Goal: Transaction & Acquisition: Purchase product/service

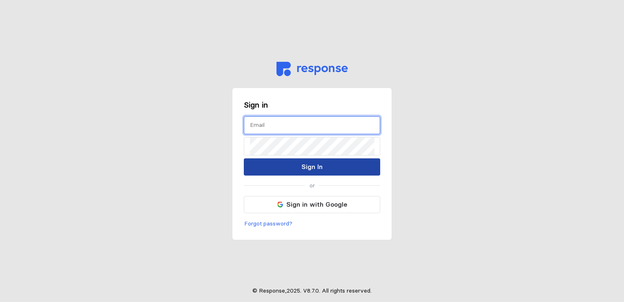
type input "[EMAIL_ADDRESS][DOMAIN_NAME]"
click at [327, 171] on button "Sign In" at bounding box center [312, 166] width 137 height 17
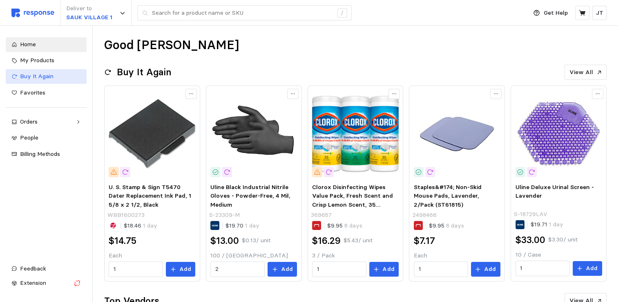
click at [47, 80] on div "Buy It Again" at bounding box center [50, 76] width 61 height 9
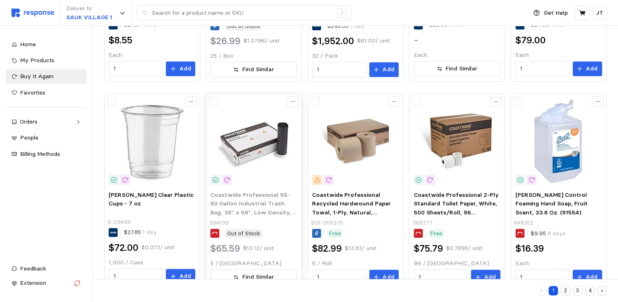
scroll to position [434, 0]
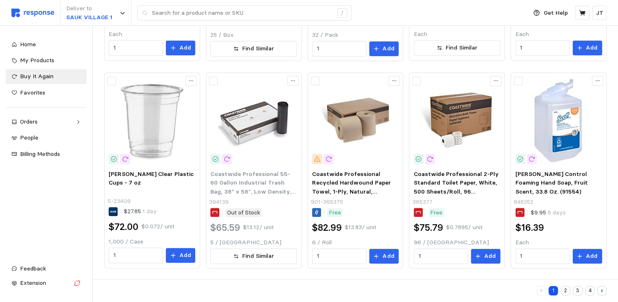
click at [566, 293] on button "2" at bounding box center [565, 290] width 9 height 9
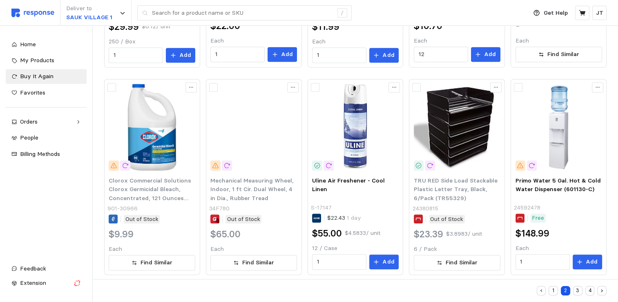
scroll to position [434, 0]
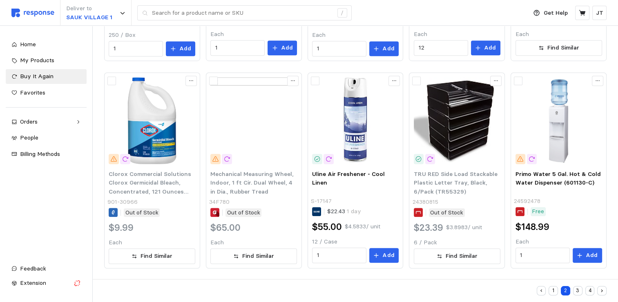
click at [577, 290] on button "3" at bounding box center [577, 290] width 9 height 9
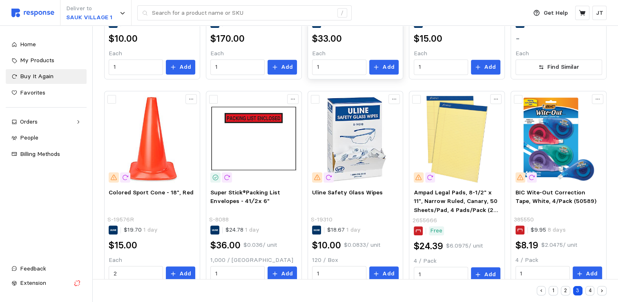
scroll to position [433, 0]
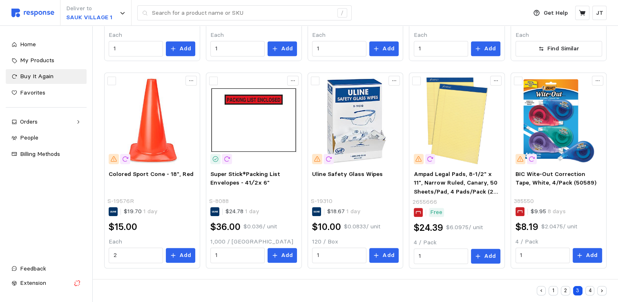
click at [589, 292] on button "4" at bounding box center [590, 290] width 9 height 9
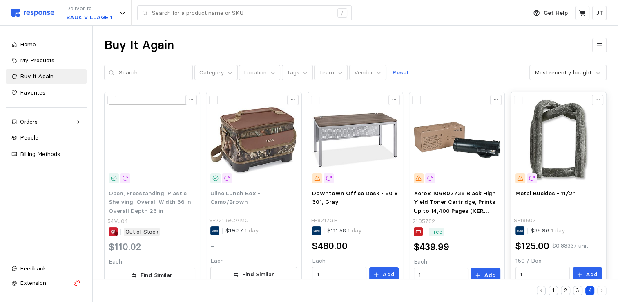
click at [545, 171] on img at bounding box center [559, 139] width 87 height 87
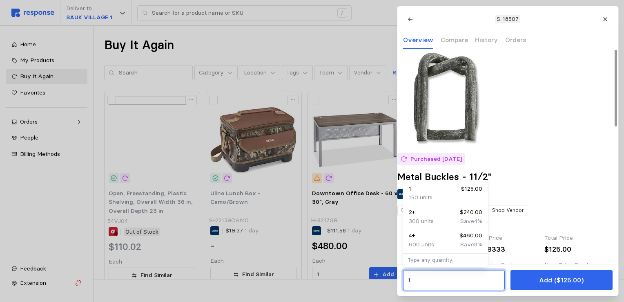
click at [429, 282] on input "1" at bounding box center [454, 280] width 92 height 15
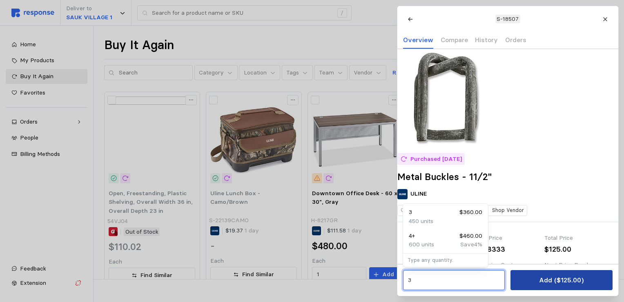
type input "3"
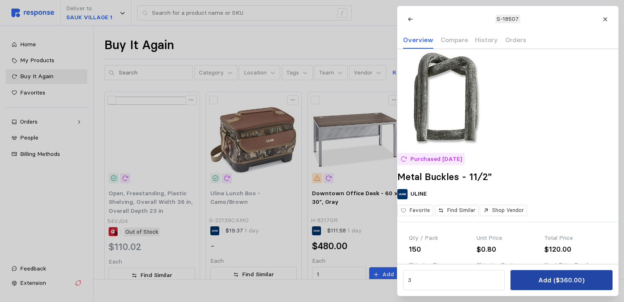
click at [565, 281] on p "Add ($360.00)" at bounding box center [562, 280] width 46 height 10
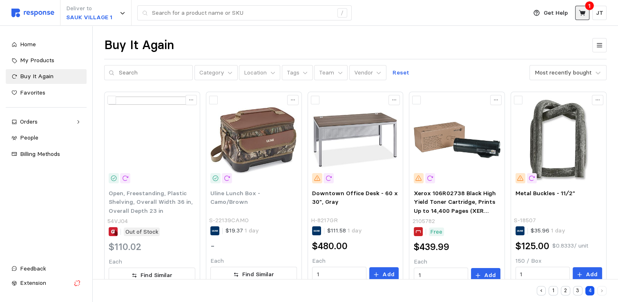
click at [579, 11] on icon at bounding box center [582, 12] width 7 height 7
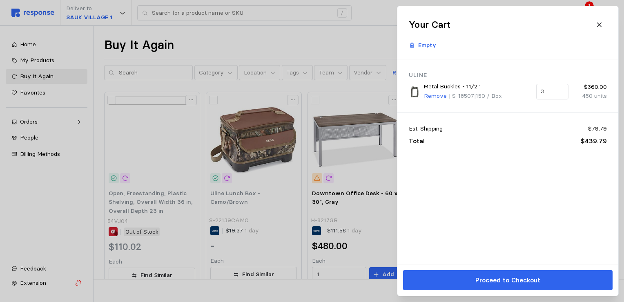
click at [501, 280] on p "Proceed to Checkout" at bounding box center [507, 280] width 65 height 10
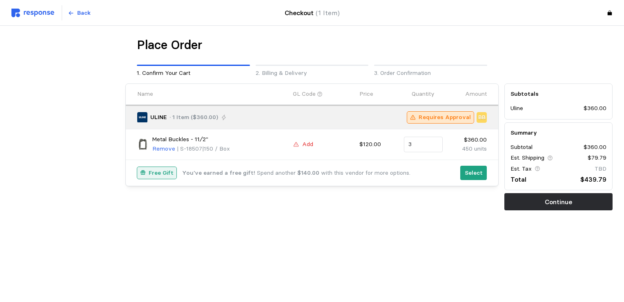
click at [303, 145] on p "Add" at bounding box center [307, 144] width 11 height 9
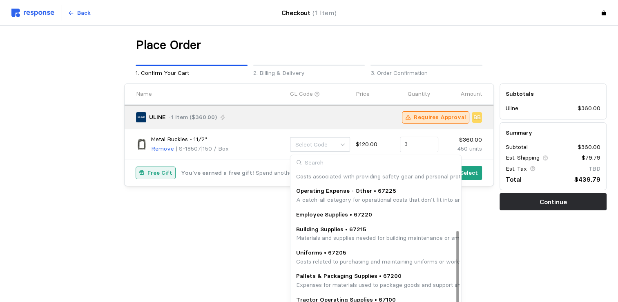
scroll to position [101, 0]
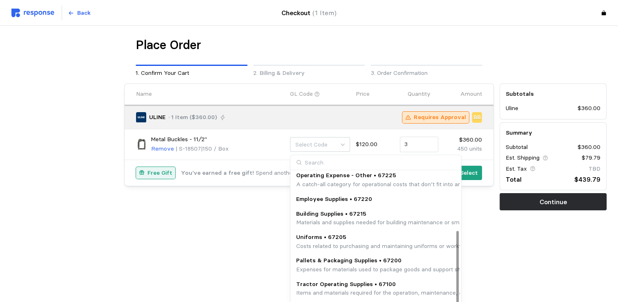
click at [354, 177] on p "Operating Expense - Other • 67225" at bounding box center [420, 175] width 248 height 9
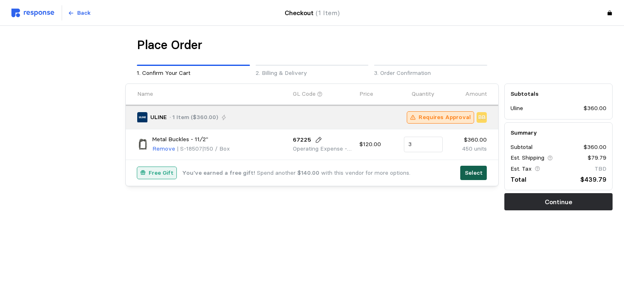
click at [465, 172] on button "Select" at bounding box center [474, 173] width 27 height 15
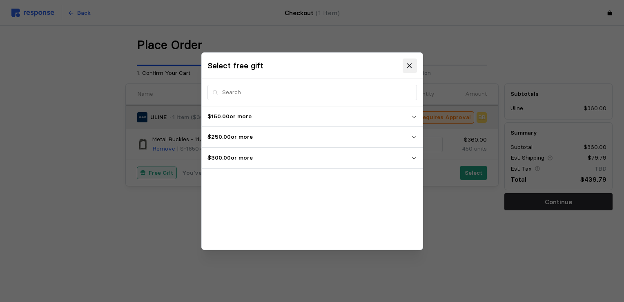
click at [405, 61] on button at bounding box center [410, 65] width 14 height 14
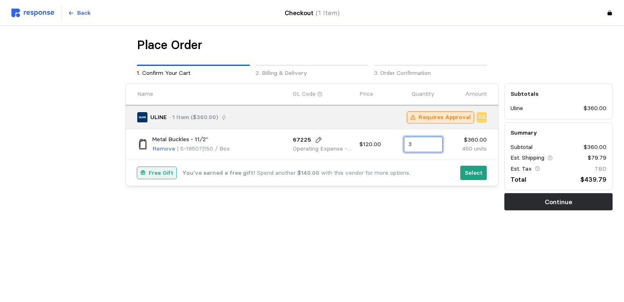
click at [419, 145] on input "3" at bounding box center [423, 144] width 29 height 15
type input "4"
click at [297, 235] on div "Place Order 1. Confirm Your Cart 2. Billing & Delivery 3. Order Confirmation Na…" at bounding box center [312, 140] width 602 height 207
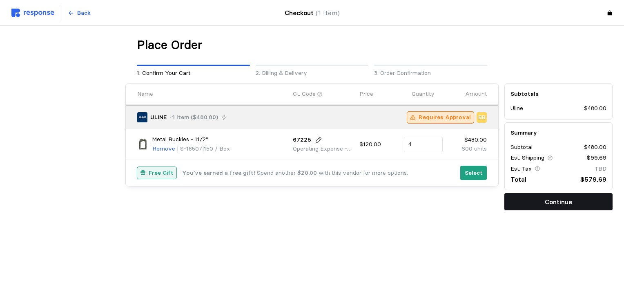
click at [560, 200] on p "Continue" at bounding box center [558, 202] width 27 height 10
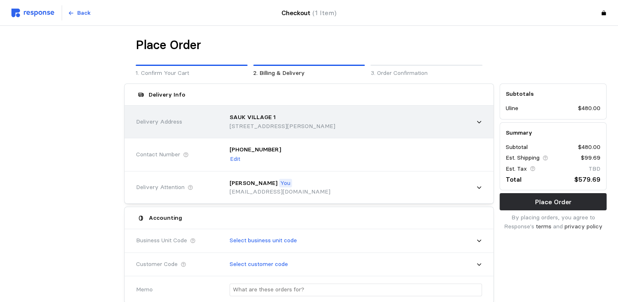
click at [296, 120] on div "SAUK VILLAGE 1" at bounding box center [283, 117] width 106 height 9
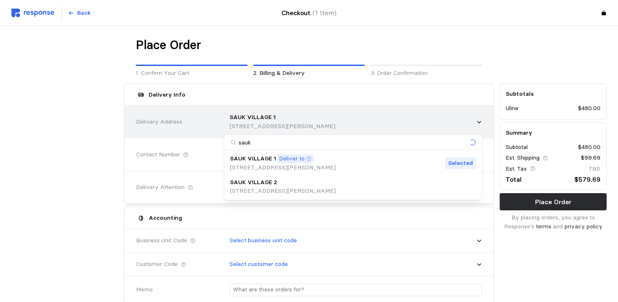
type input "sauk2"
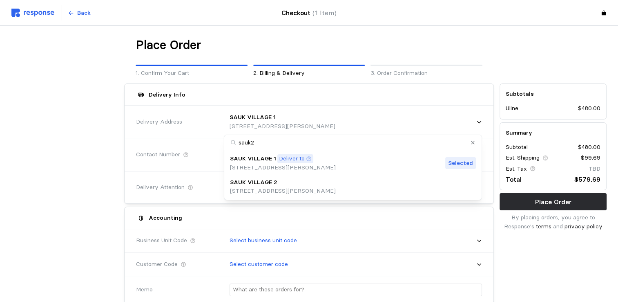
click at [286, 185] on div "SAUK VILLAGE 2" at bounding box center [283, 182] width 106 height 9
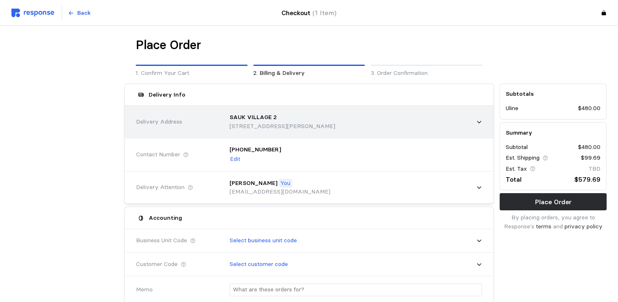
scroll to position [109, 0]
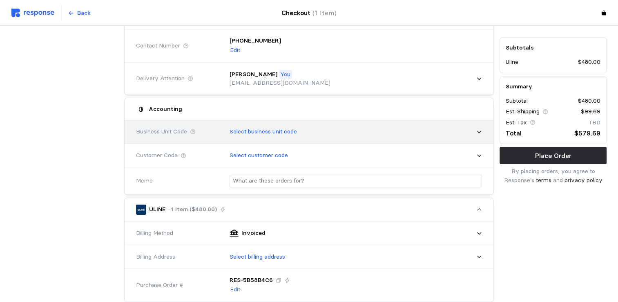
click at [287, 131] on p "Select business unit code" at bounding box center [263, 131] width 67 height 9
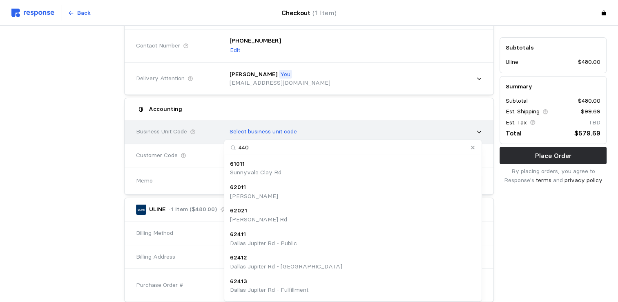
type input "4401"
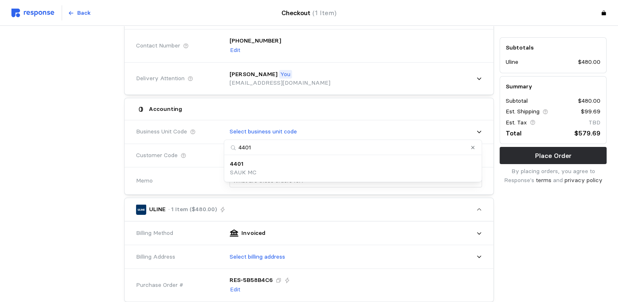
click at [257, 170] on div "4401 SAUK MC" at bounding box center [353, 168] width 246 height 18
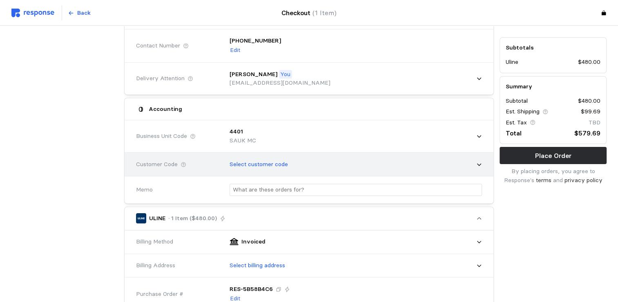
click at [295, 167] on div "Select customer code" at bounding box center [353, 164] width 258 height 20
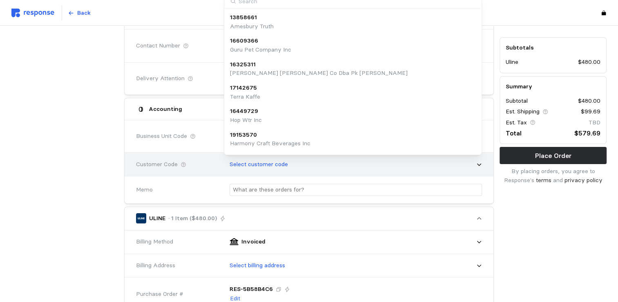
scroll to position [102, 0]
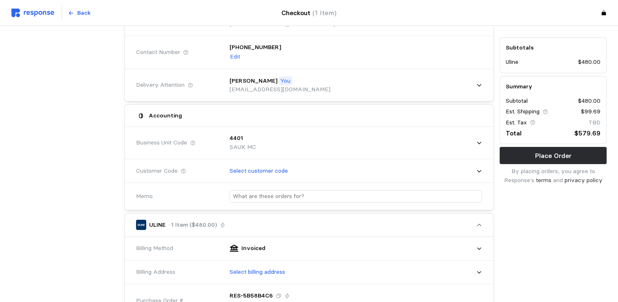
click at [43, 144] on div at bounding box center [65, 245] width 113 height 535
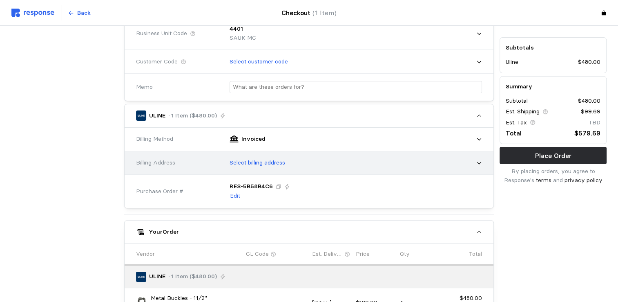
click at [260, 168] on div "Select billing address" at bounding box center [353, 162] width 258 height 20
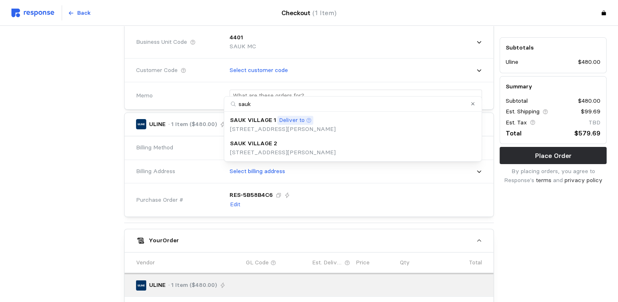
type input "sauk2"
click at [245, 145] on p "SAUK VILLAGE 2" at bounding box center [253, 143] width 47 height 9
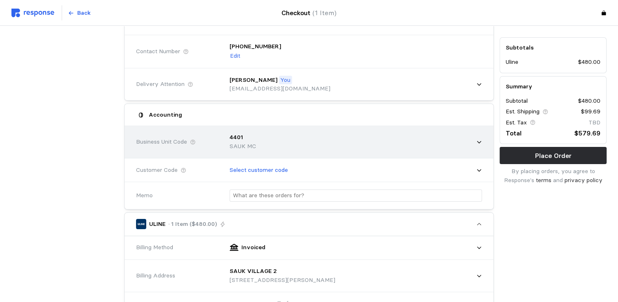
scroll to position [109, 0]
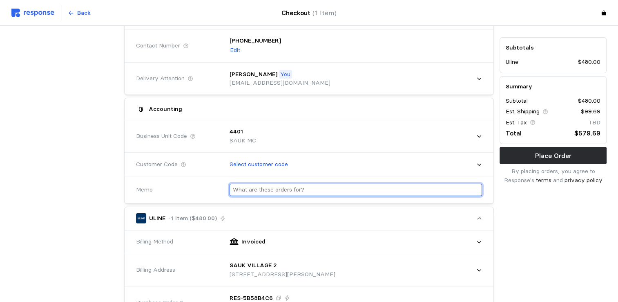
click at [258, 190] on input "text" at bounding box center [356, 190] width 246 height 12
type input "b"
type input "Customer need billed back to client"
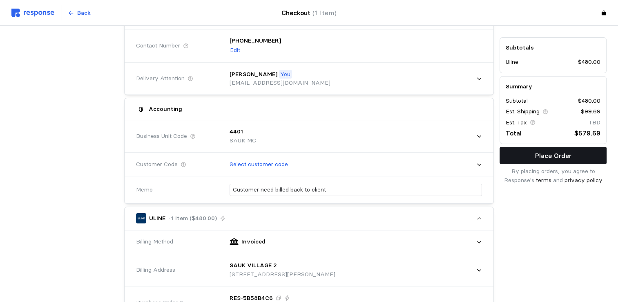
click at [546, 161] on button "Place Order" at bounding box center [553, 155] width 107 height 17
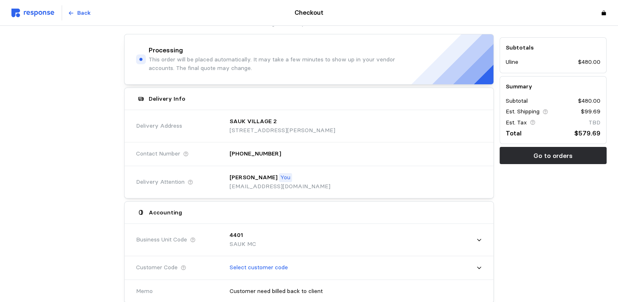
scroll to position [0, 0]
